Goal: Task Accomplishment & Management: Manage account settings

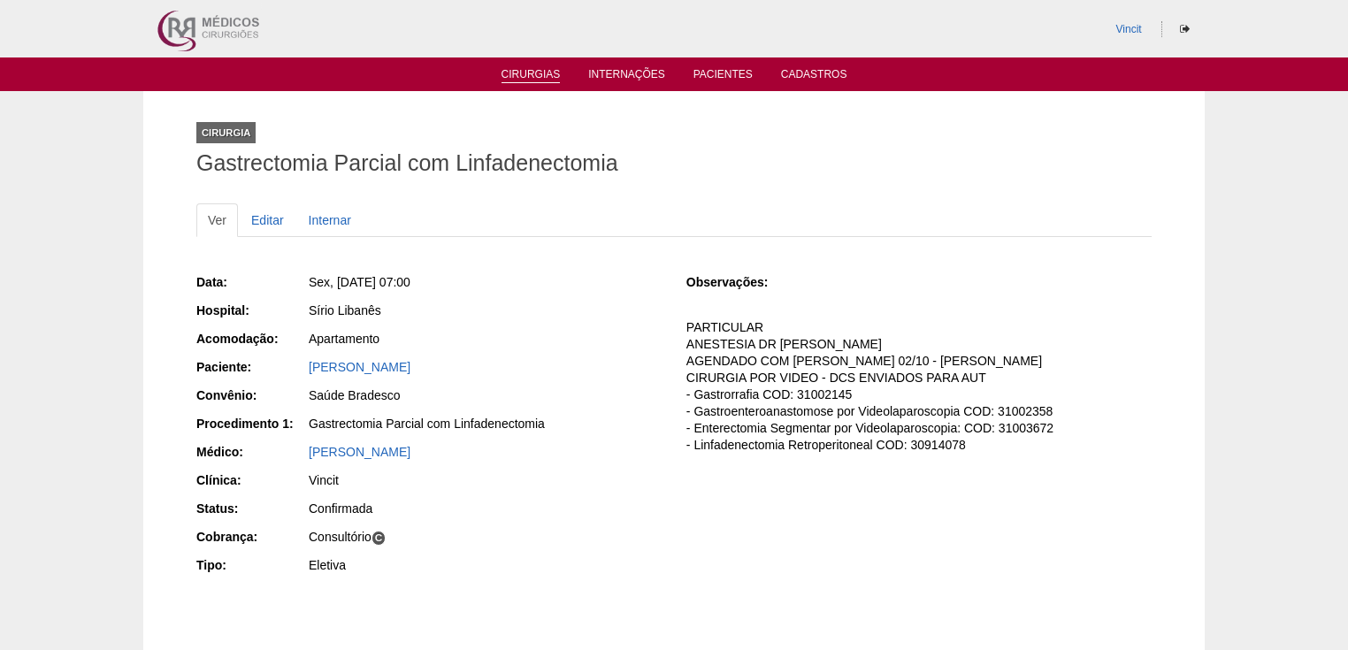
click at [520, 73] on link "Cirurgias" at bounding box center [531, 75] width 59 height 15
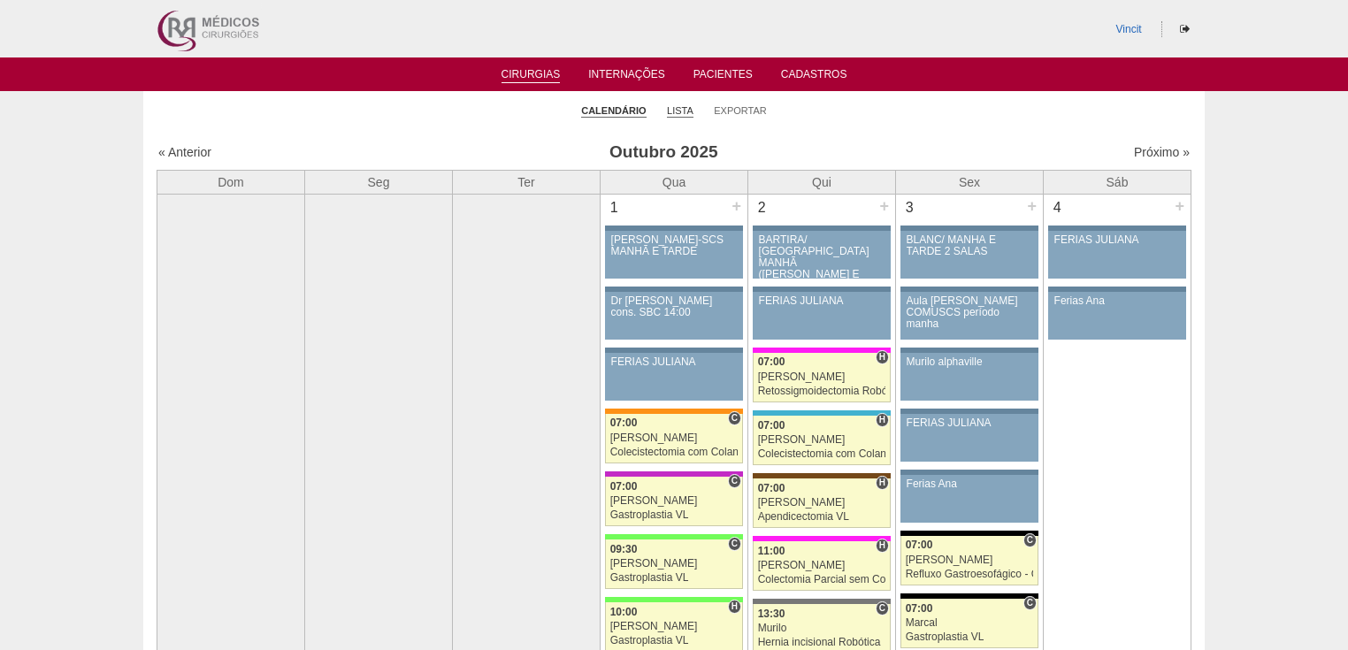
click at [683, 111] on link "Lista" at bounding box center [680, 110] width 27 height 13
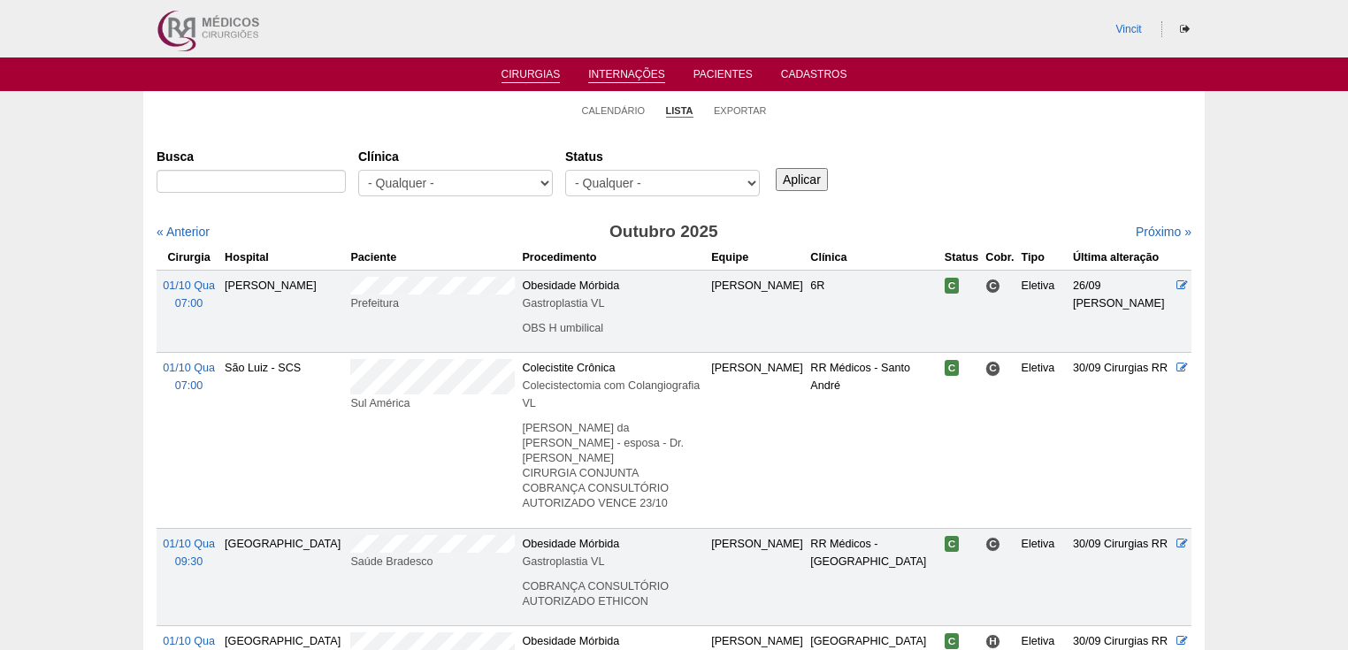
click at [616, 74] on link "Internações" at bounding box center [626, 75] width 77 height 15
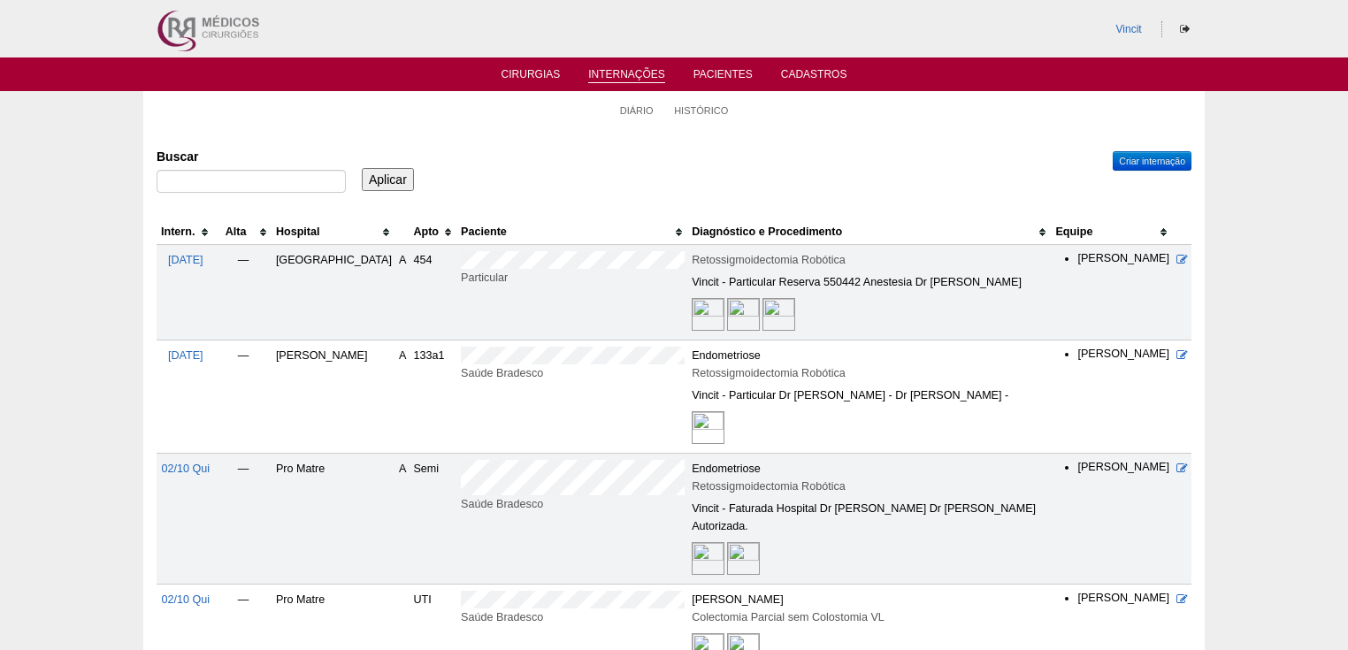
click at [763, 303] on img at bounding box center [779, 314] width 33 height 33
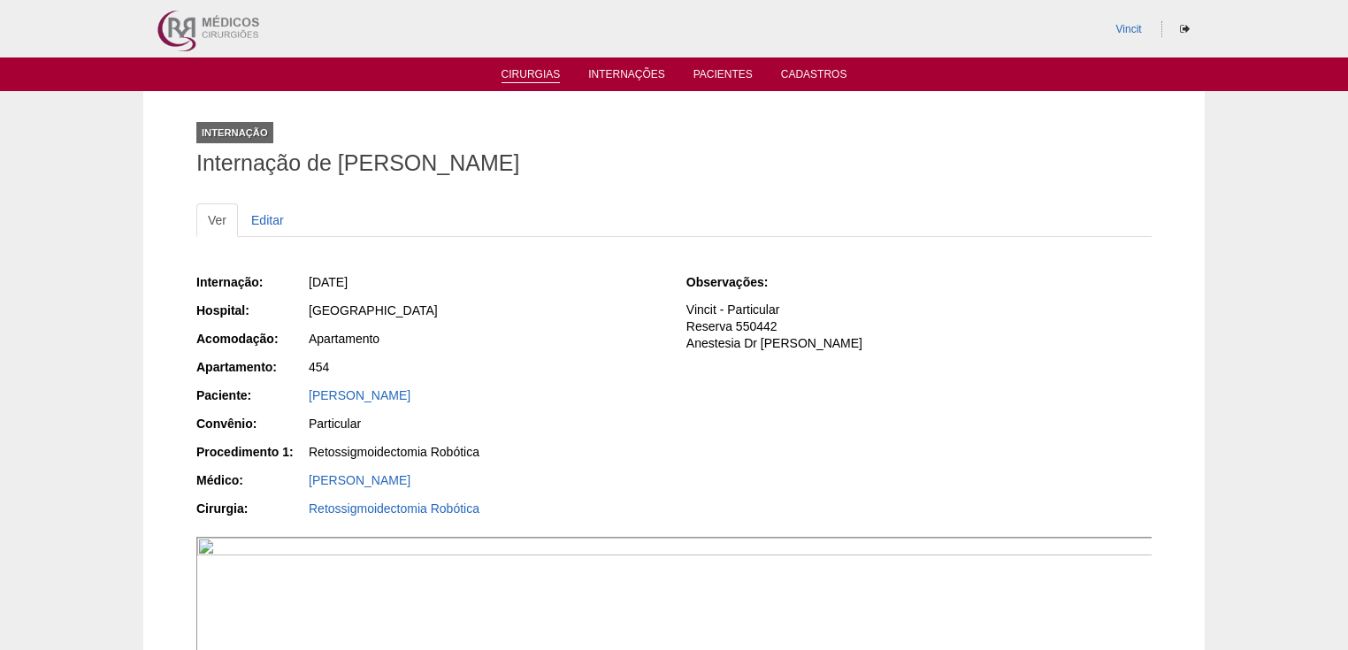
click at [522, 73] on link "Cirurgias" at bounding box center [531, 75] width 59 height 15
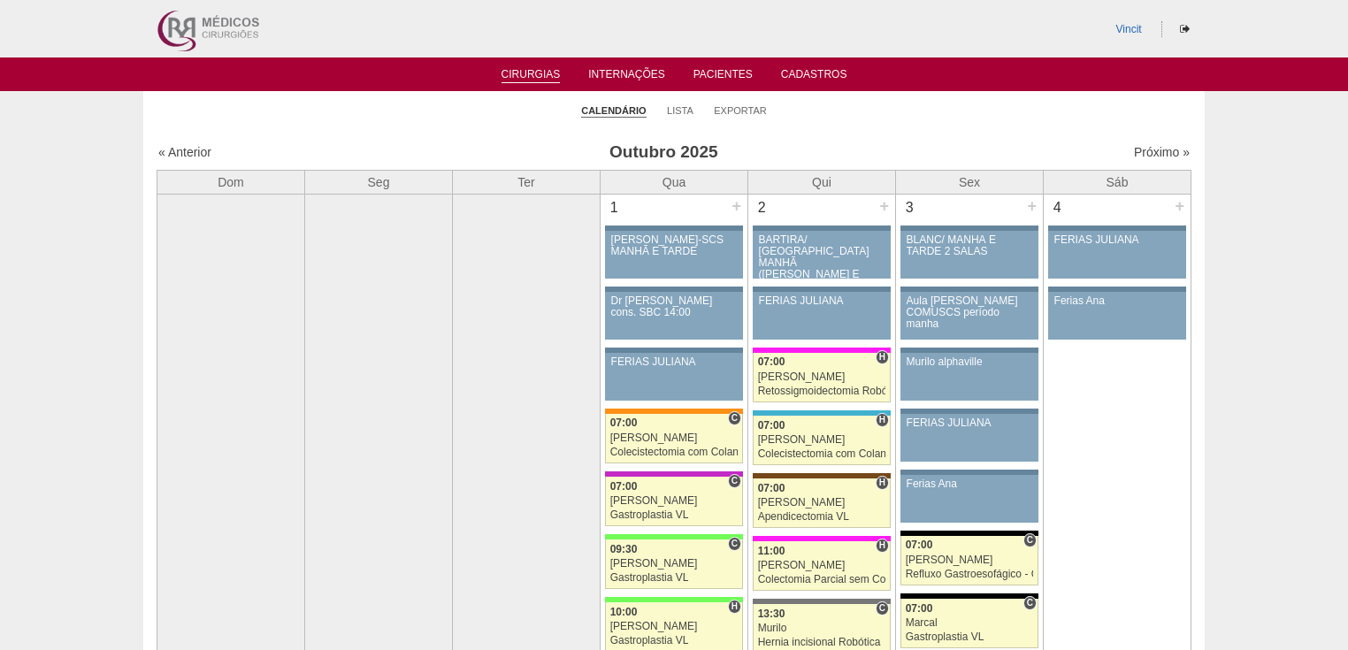
click at [524, 74] on link "Cirurgias" at bounding box center [531, 75] width 59 height 15
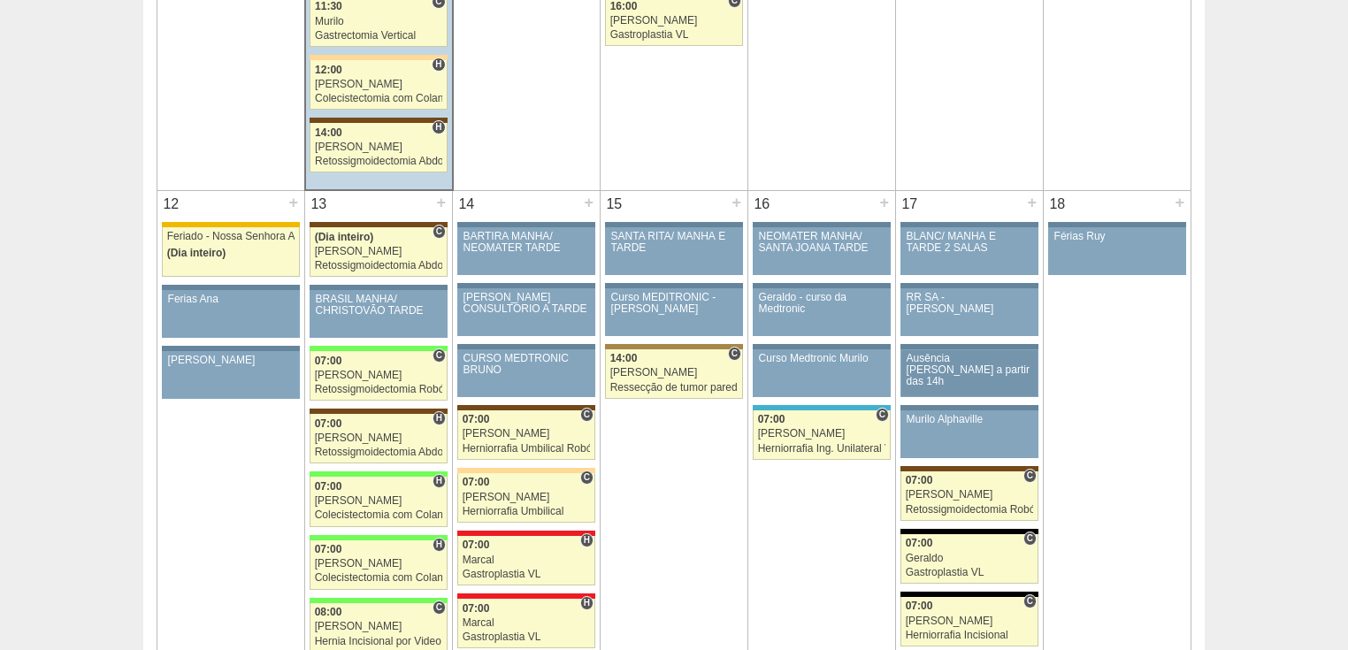
scroll to position [1911, 0]
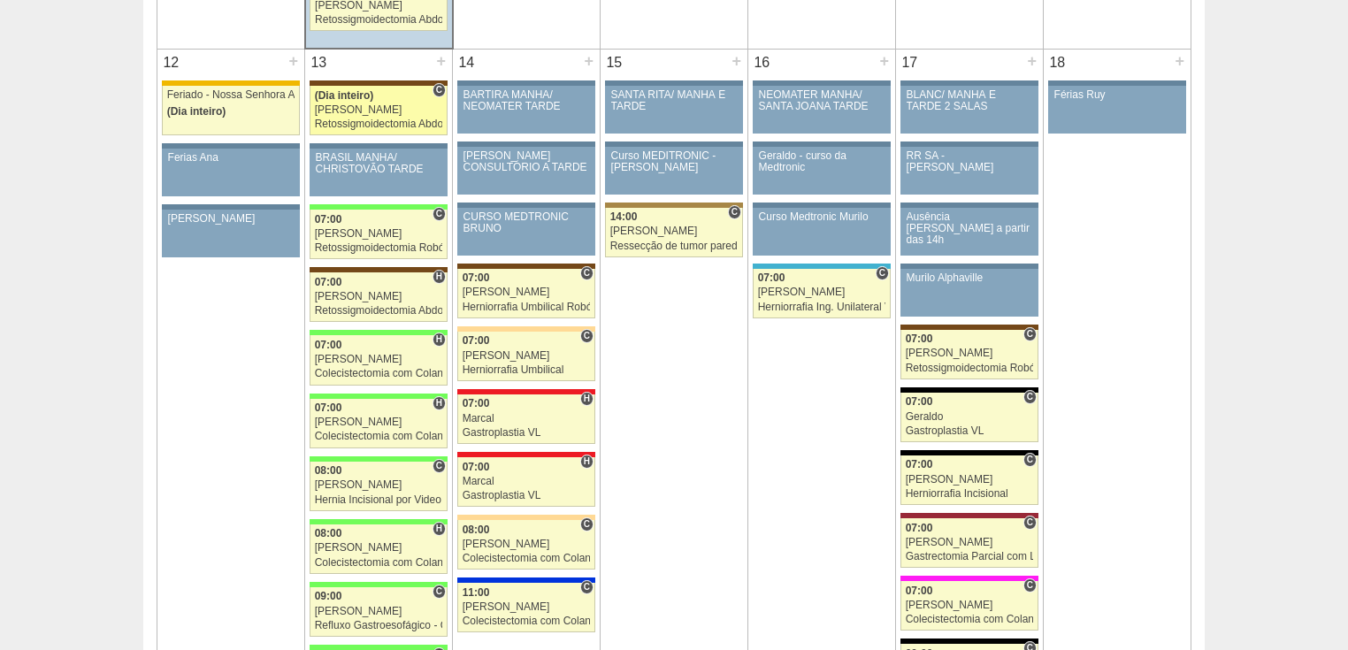
click at [335, 119] on div "Retossigmoidectomia Abdominal VL" at bounding box center [379, 125] width 128 height 12
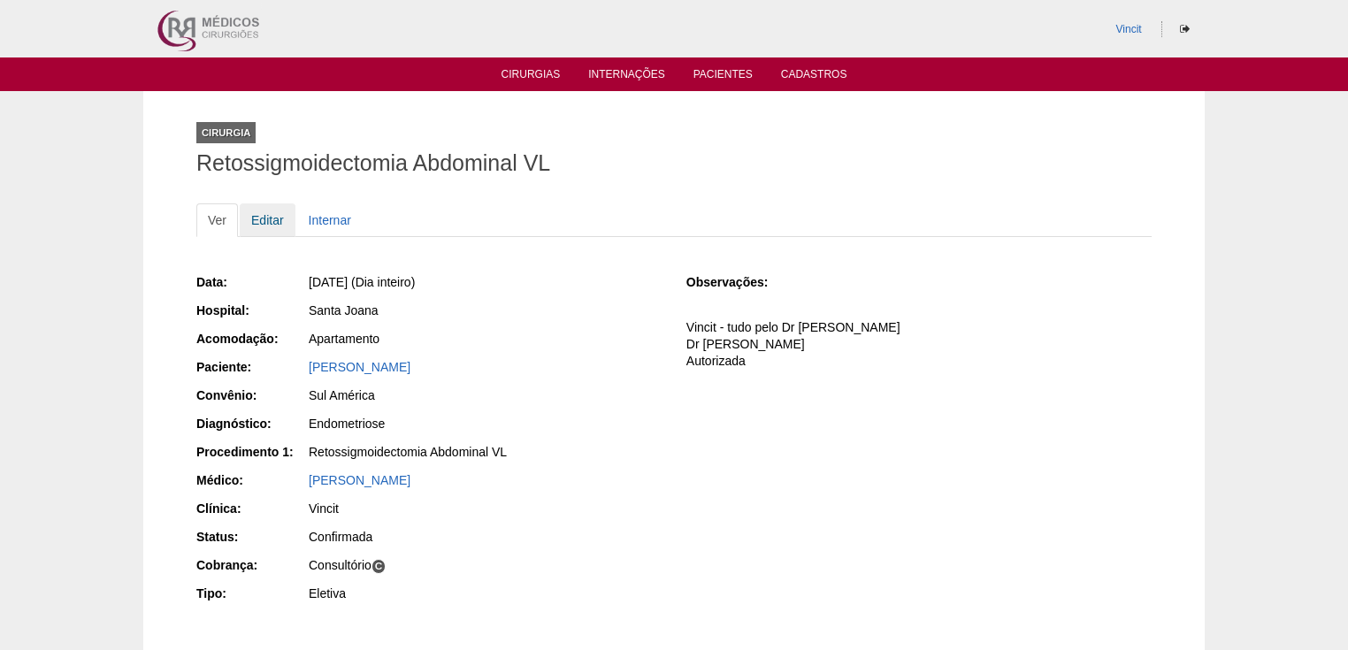
click at [275, 219] on link "Editar" at bounding box center [268, 220] width 56 height 34
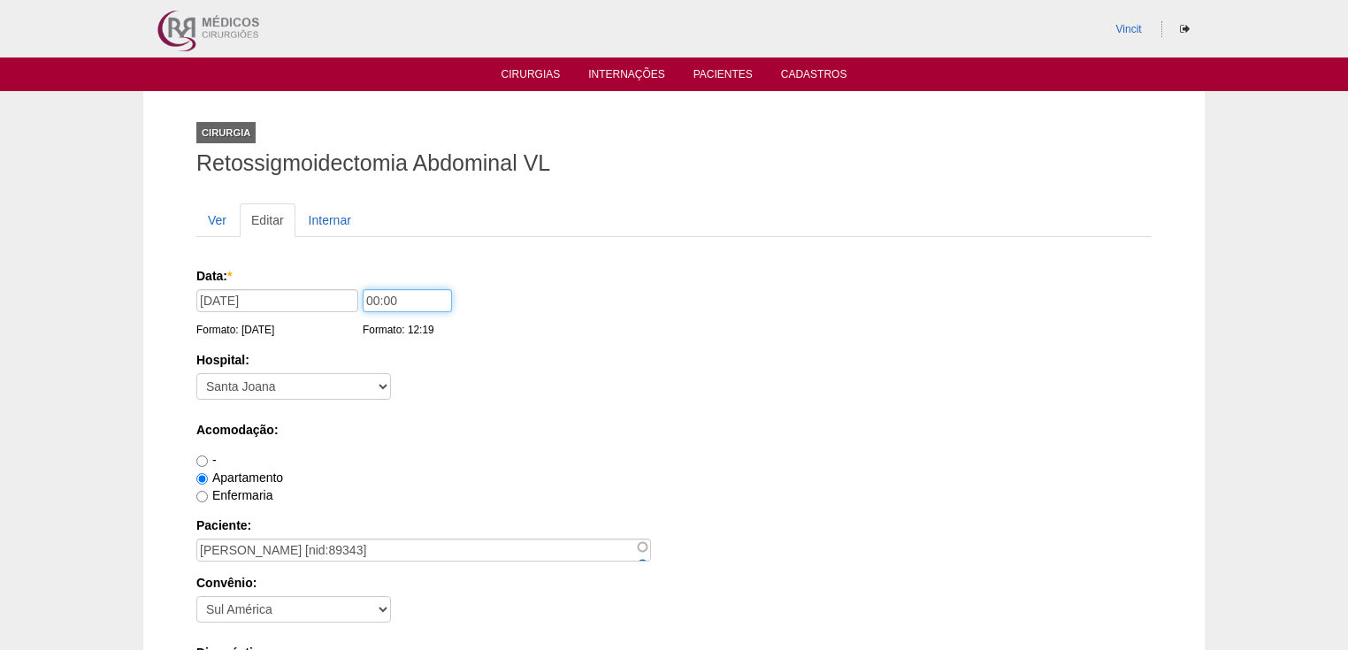
click at [379, 299] on input "00:00" at bounding box center [407, 300] width 89 height 23
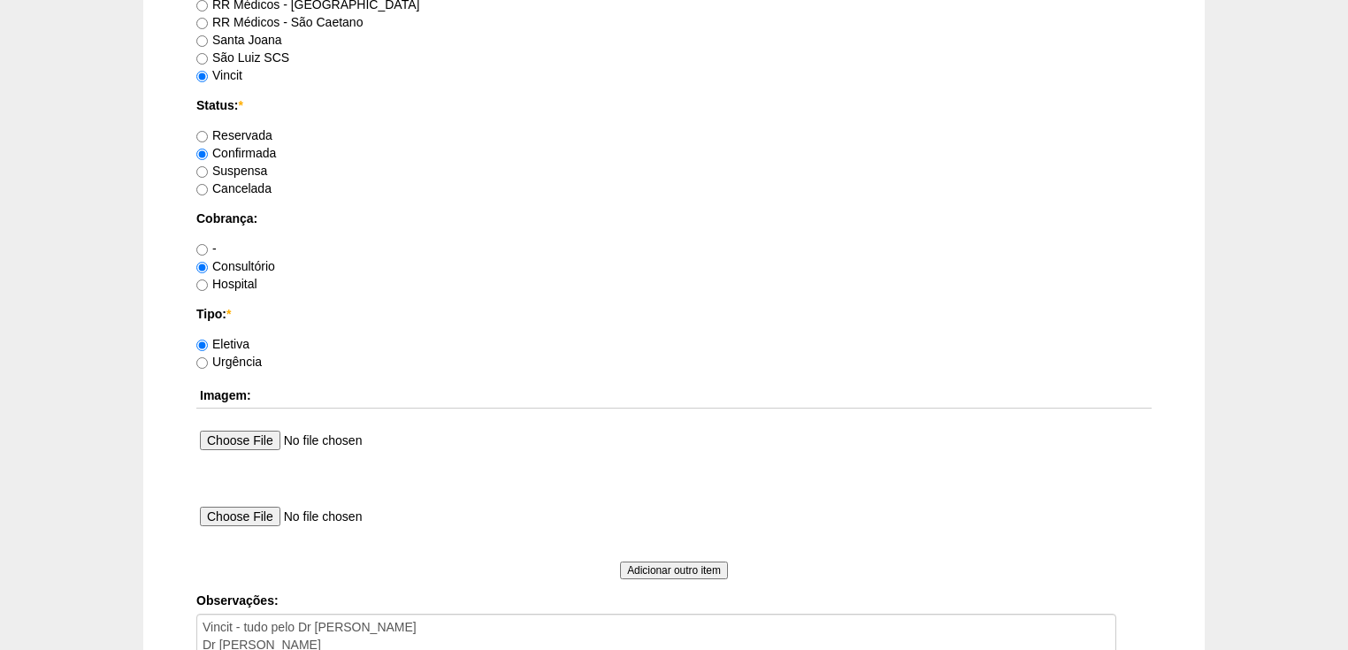
scroll to position [1626, 0]
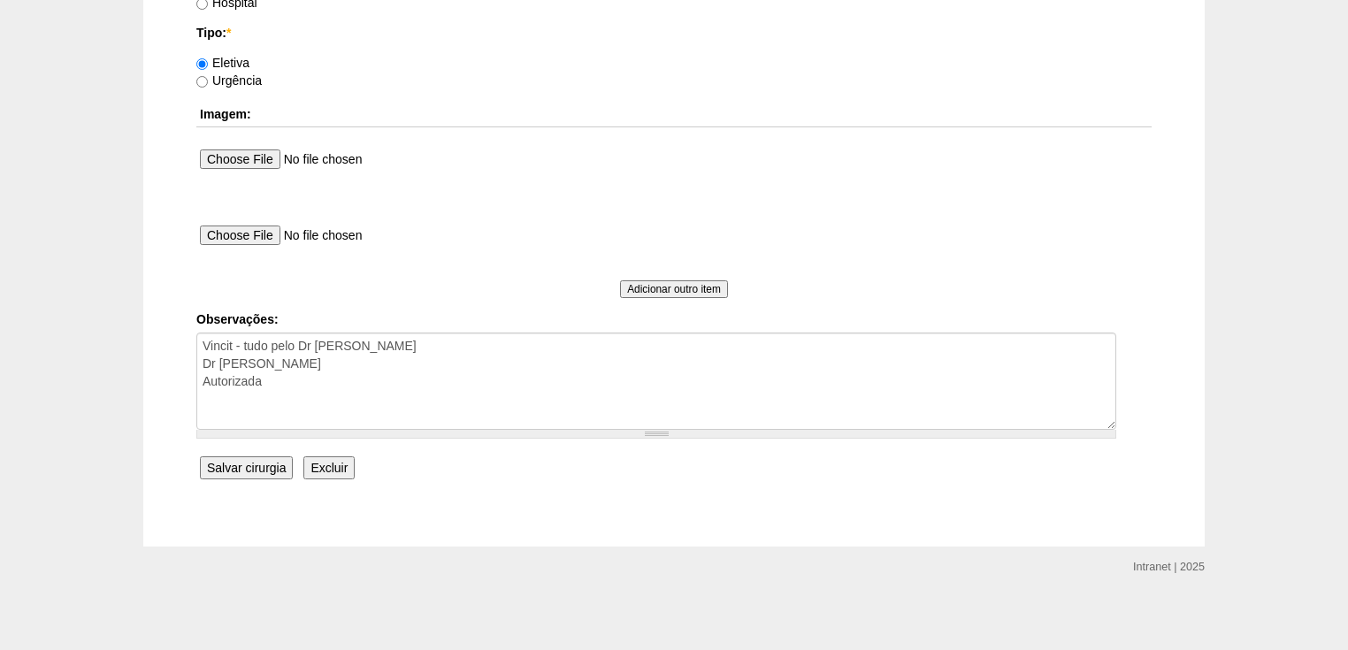
type input "14:00"
click at [255, 466] on input "Salvar cirurgia" at bounding box center [246, 467] width 93 height 23
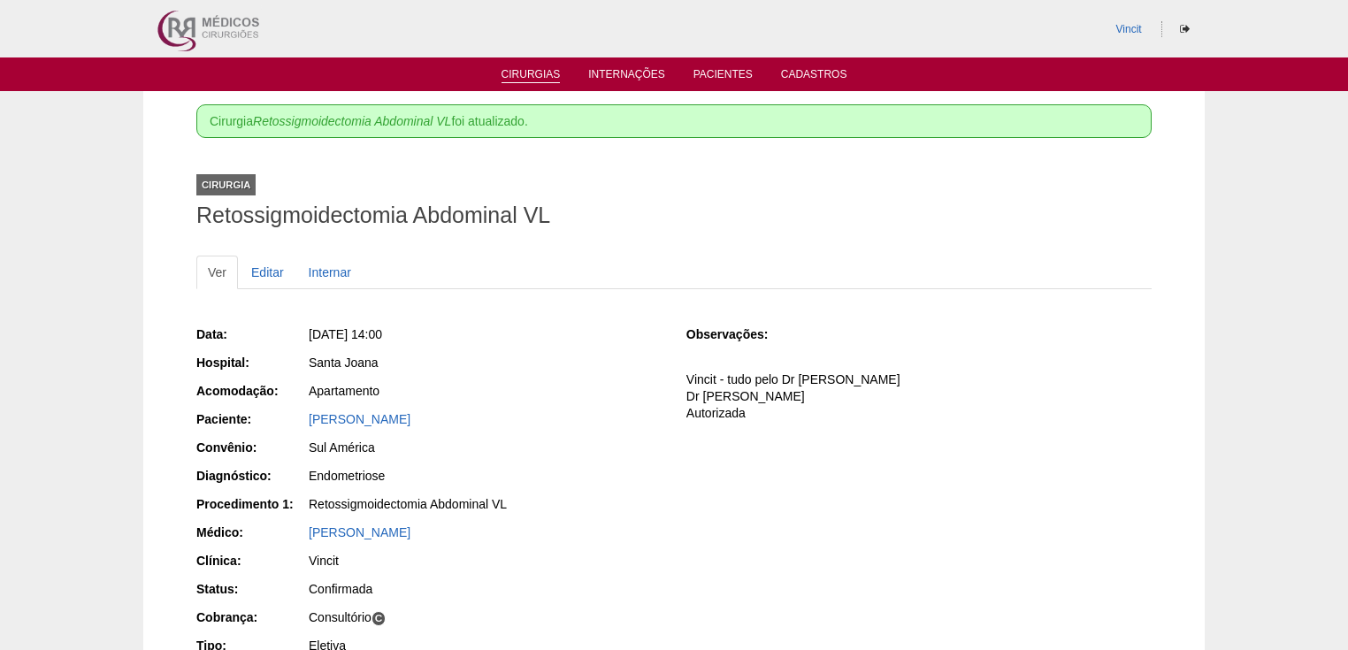
click at [527, 78] on link "Cirurgias" at bounding box center [531, 75] width 59 height 15
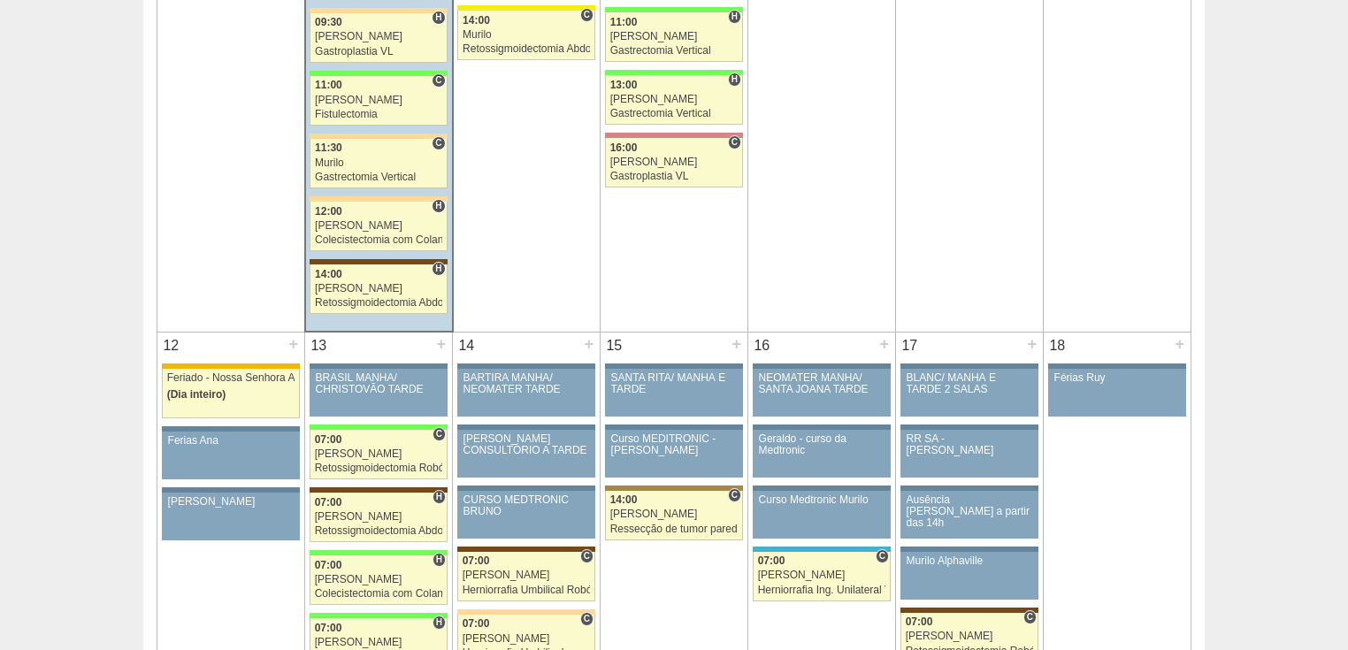
scroll to position [1557, 0]
